Goal: Download file/media

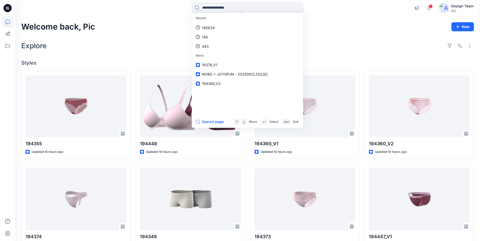
scroll to position [152, 0]
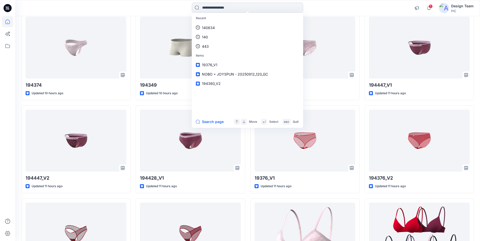
click at [246, 9] on input at bounding box center [247, 8] width 111 height 10
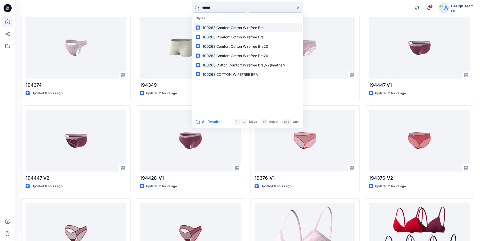
type input "******"
click at [238, 27] on span "Comfort Cotton Wirefree Bra" at bounding box center [239, 28] width 47 height 4
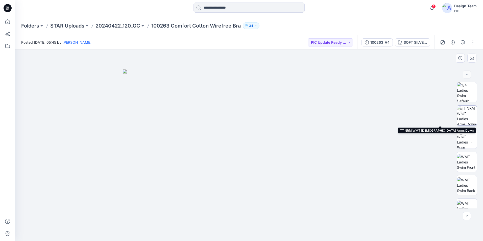
click at [468, 118] on img at bounding box center [467, 116] width 20 height 20
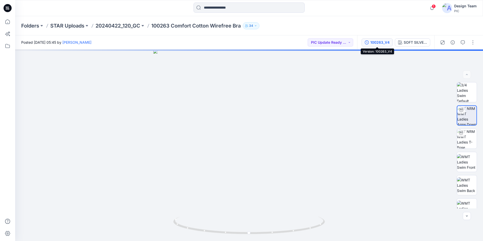
click at [388, 43] on div "100263_V4" at bounding box center [380, 43] width 19 height 6
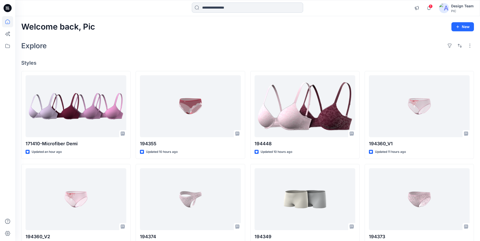
click at [223, 10] on input at bounding box center [247, 8] width 111 height 10
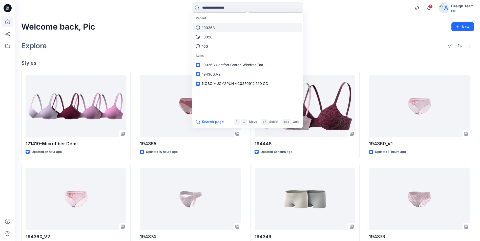
click at [225, 25] on link "100263" at bounding box center [247, 27] width 109 height 9
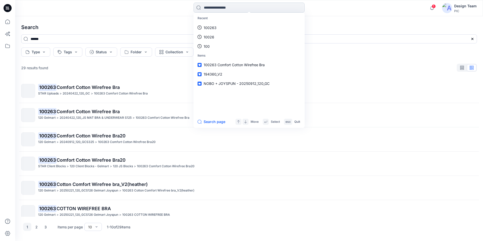
click at [236, 8] on input at bounding box center [249, 8] width 111 height 10
click at [223, 28] on link "100263" at bounding box center [249, 27] width 109 height 9
click at [225, 7] on input at bounding box center [249, 8] width 111 height 10
type input "*********"
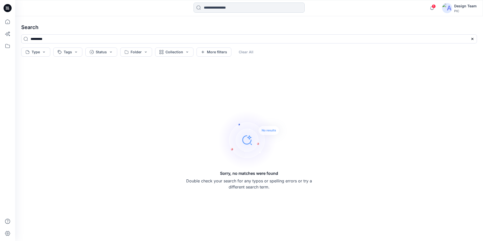
click at [226, 7] on input at bounding box center [249, 8] width 111 height 10
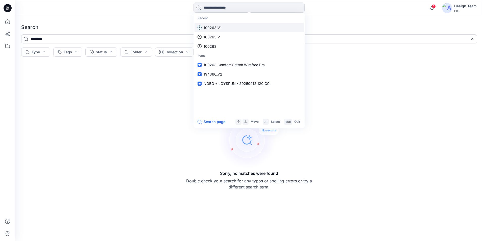
click at [220, 27] on p "100263 V1" at bounding box center [213, 27] width 18 height 5
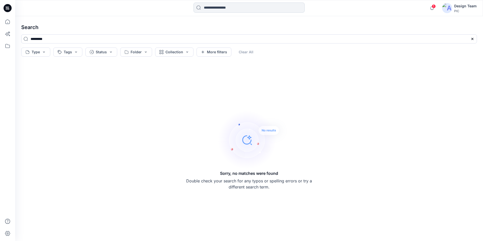
click at [226, 6] on input at bounding box center [249, 8] width 111 height 10
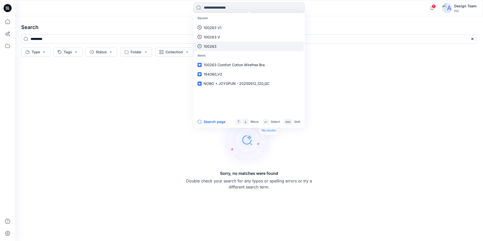
click at [211, 46] on p "100263" at bounding box center [210, 46] width 13 height 5
type input "******"
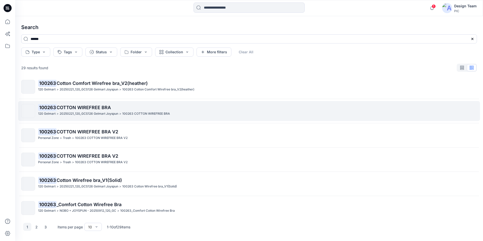
scroll to position [105, 0]
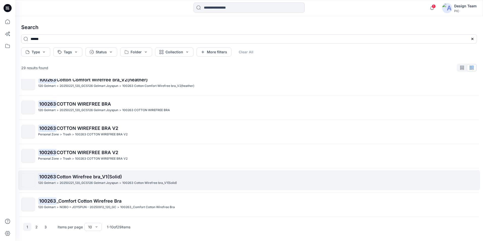
click at [81, 177] on span "Cotton Wirefree bra_V1(Solid)" at bounding box center [89, 176] width 65 height 5
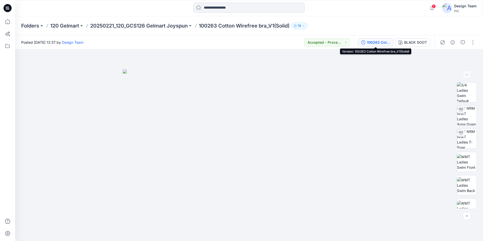
click at [385, 42] on div "100263 Cotton Wirefree bra_V1(Solid)" at bounding box center [378, 43] width 23 height 6
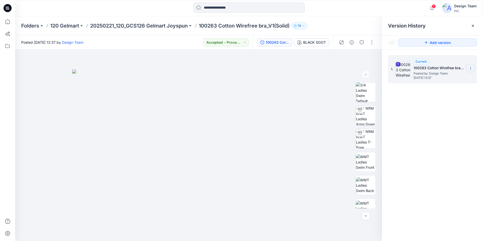
click at [469, 69] on section at bounding box center [471, 68] width 8 height 8
click at [453, 80] on span "Download Source BW File" at bounding box center [445, 78] width 42 height 6
click at [293, 63] on div at bounding box center [198, 146] width 367 height 192
